Goal: Navigation & Orientation: Find specific page/section

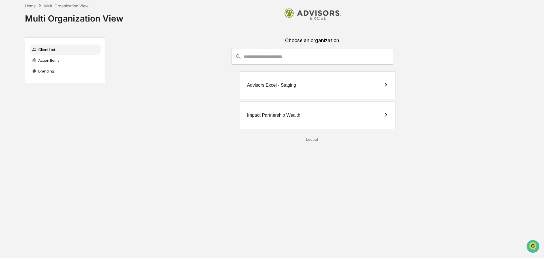
click at [286, 117] on div "Impact Partnership Wealth" at bounding box center [273, 115] width 53 height 5
click at [288, 88] on div "Advisors Excel - Staging" at bounding box center [271, 85] width 49 height 5
click at [279, 119] on div "Impact Partnership Wealth" at bounding box center [318, 115] width 156 height 28
click at [289, 90] on div "Advisors Excel - Staging" at bounding box center [318, 85] width 156 height 28
click at [302, 117] on div "Impact Partnership Wealth" at bounding box center [318, 115] width 156 height 28
